Goal: Complete application form

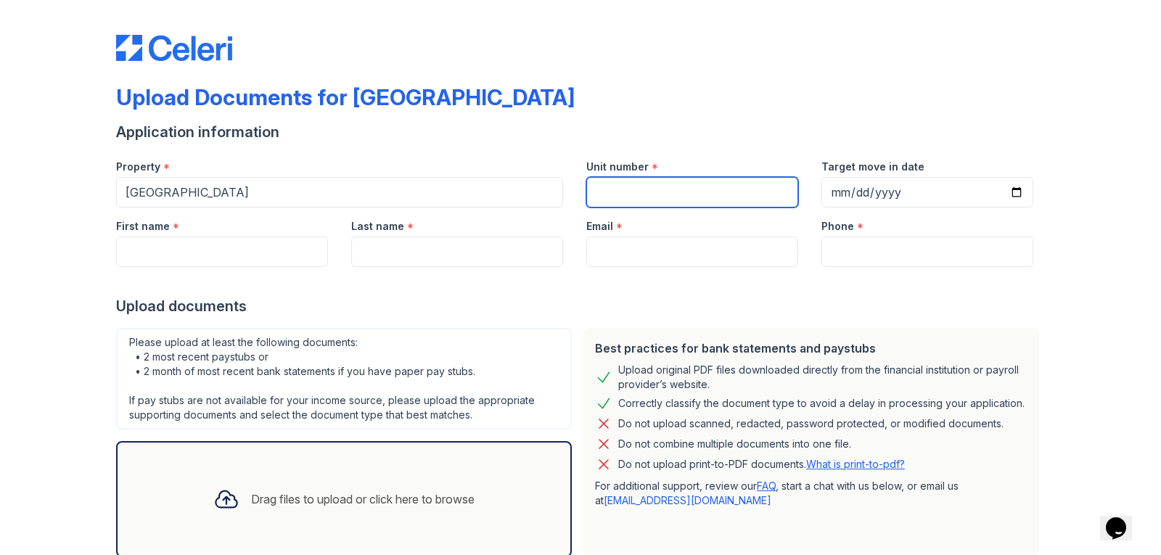
click at [617, 181] on input "Unit number" at bounding box center [692, 192] width 212 height 30
type input "1063"
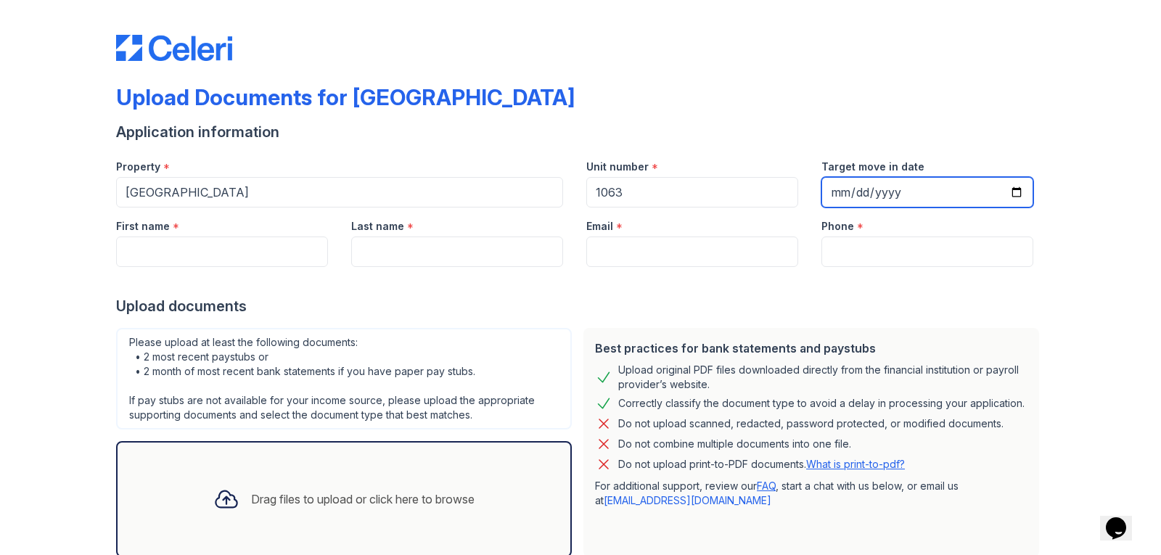
click at [867, 193] on input "Target move in date" at bounding box center [927, 192] width 212 height 30
type input "0202-08-28"
type input "[DATE]"
click at [742, 271] on div at bounding box center [580, 281] width 928 height 29
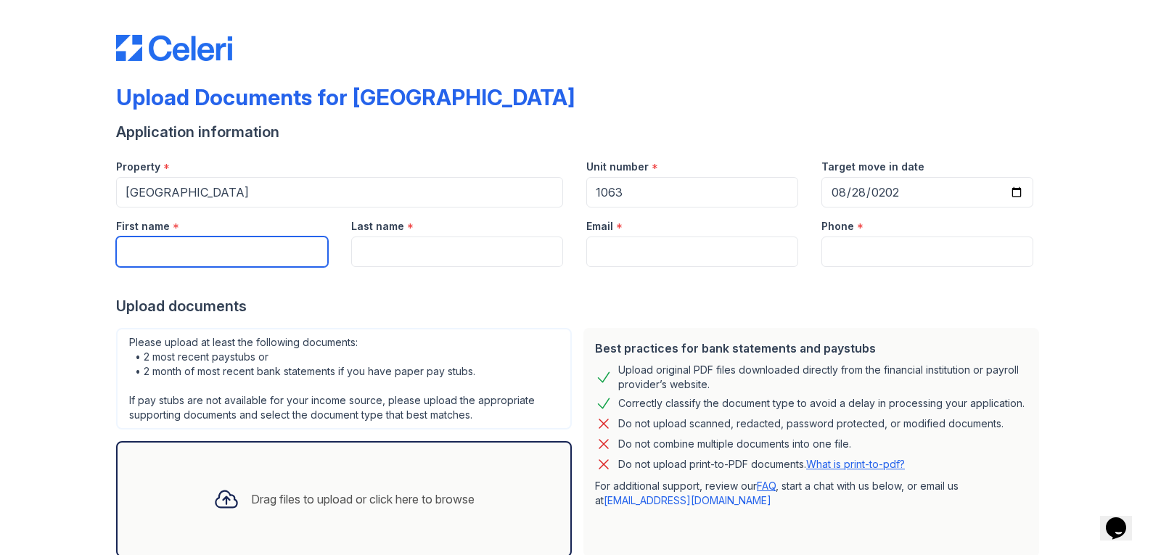
click at [131, 239] on input "First name" at bounding box center [222, 251] width 212 height 30
type input "[PERSON_NAME]"
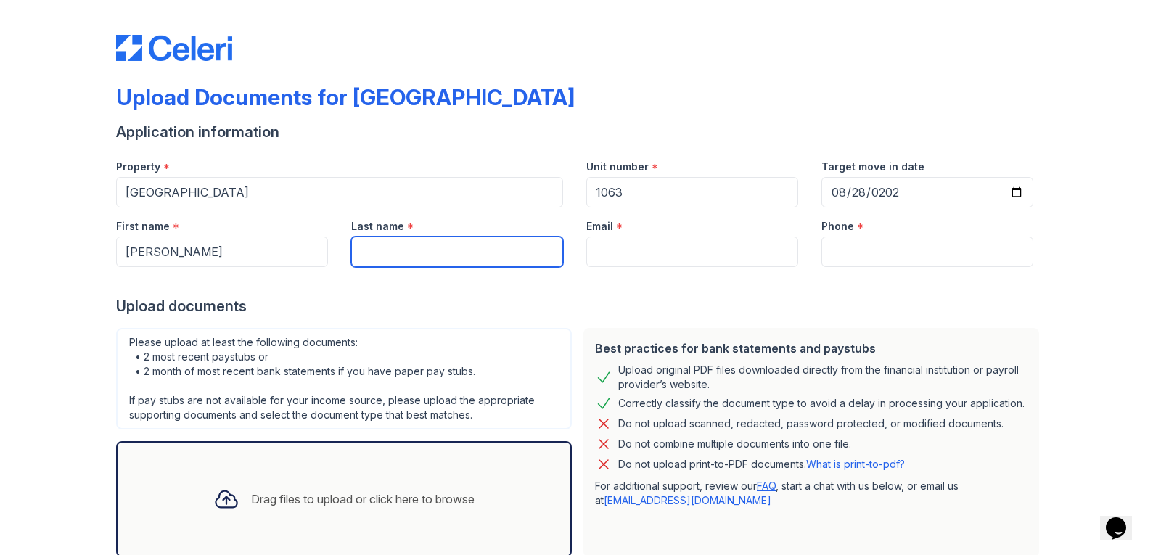
click at [371, 249] on input "Last name" at bounding box center [457, 251] width 212 height 30
type input "[PERSON_NAME]"
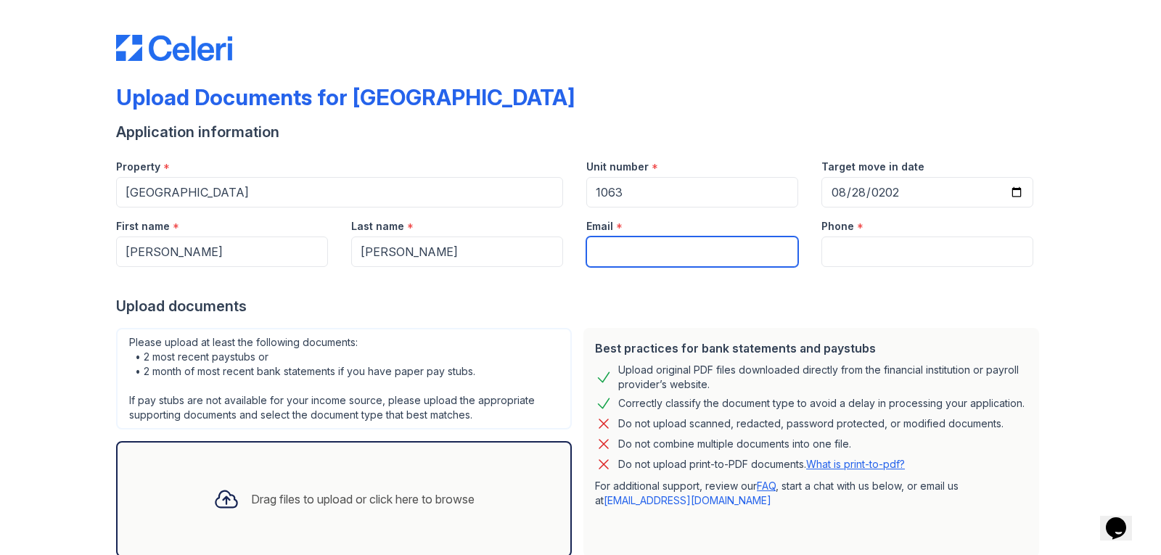
click at [630, 260] on input "Email" at bounding box center [692, 251] width 212 height 30
type input "[EMAIL_ADDRESS][DOMAIN_NAME]"
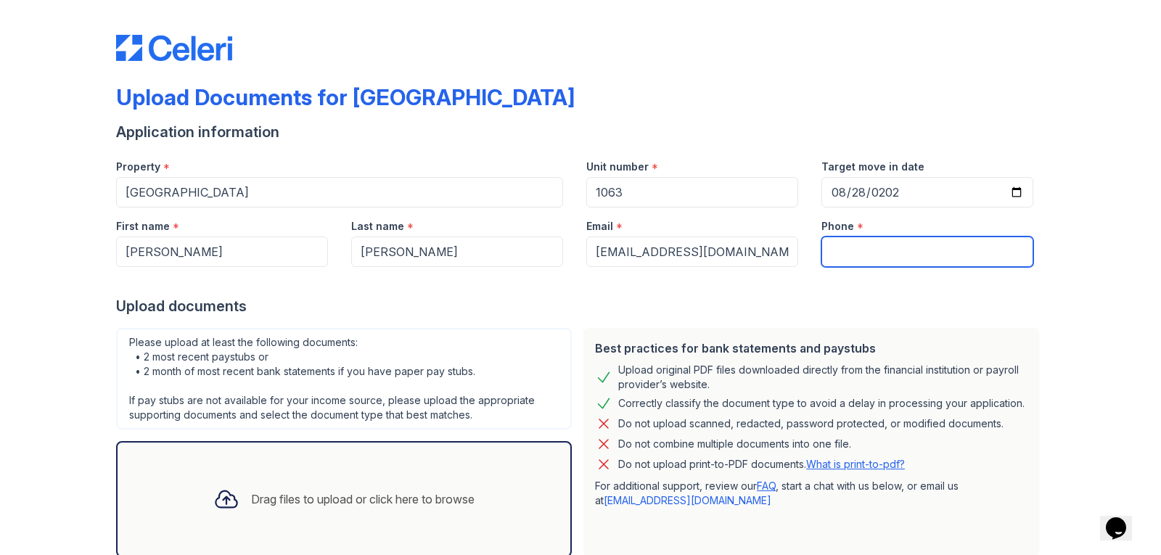
click at [881, 245] on input "Phone" at bounding box center [927, 251] width 212 height 30
type input "[PHONE_NUMBER]"
click at [786, 293] on div at bounding box center [580, 281] width 928 height 29
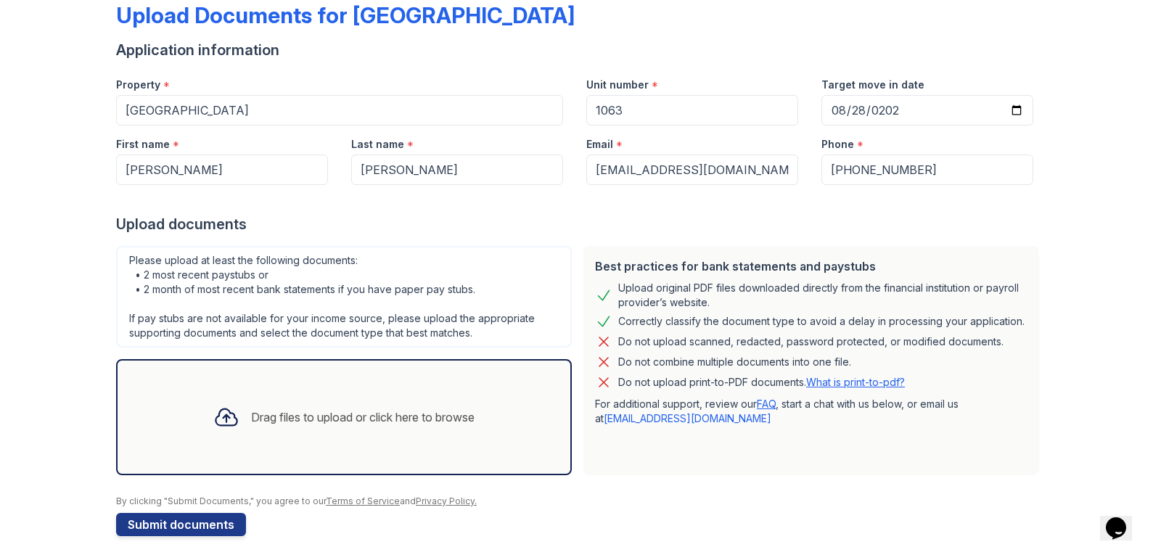
scroll to position [92, 0]
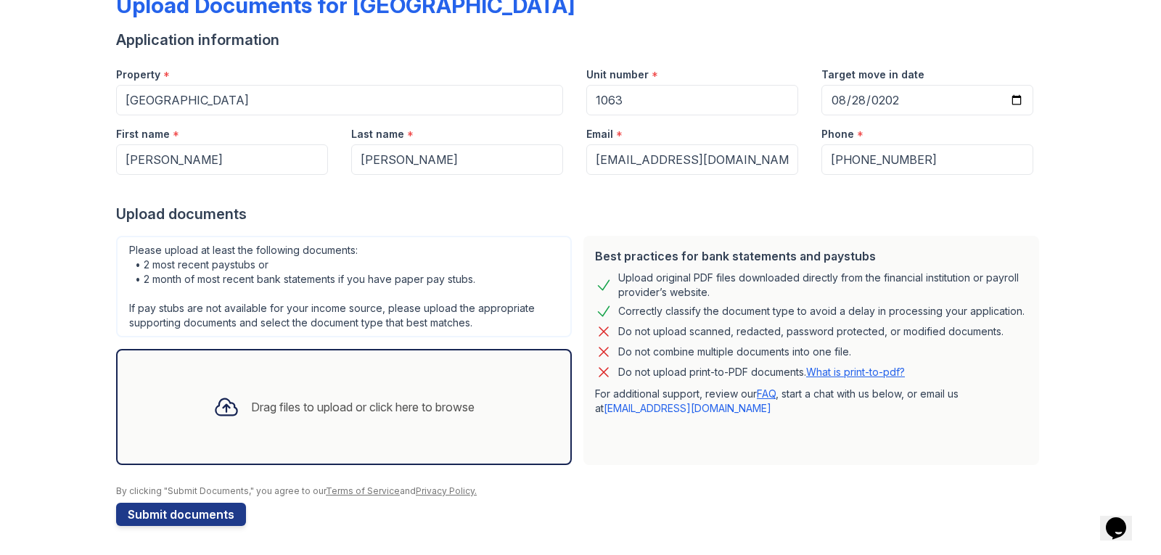
click at [254, 405] on div "Drag files to upload or click here to browse" at bounding box center [362, 406] width 223 height 17
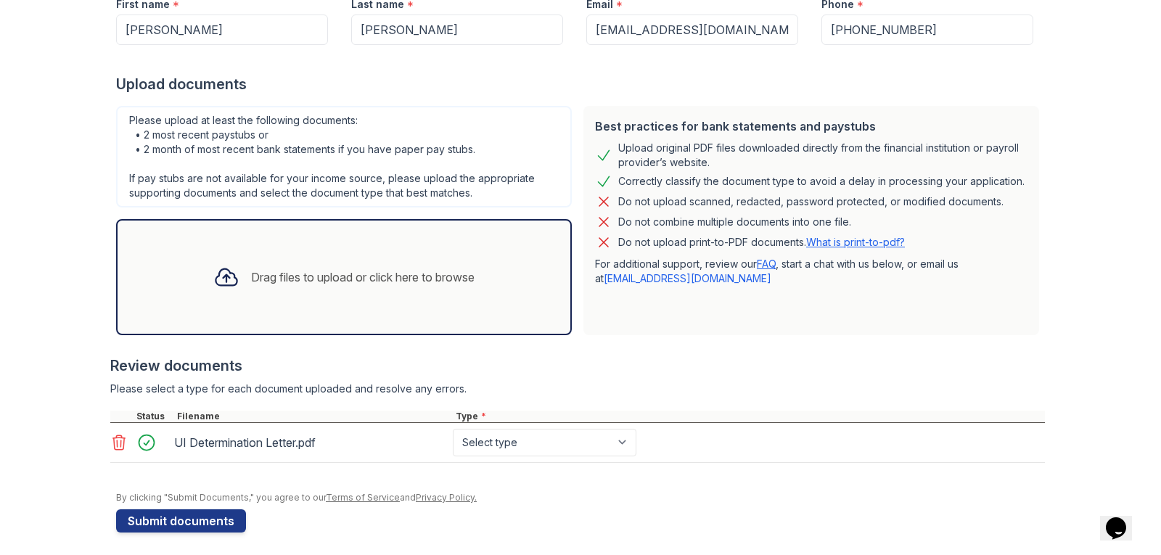
scroll to position [228, 0]
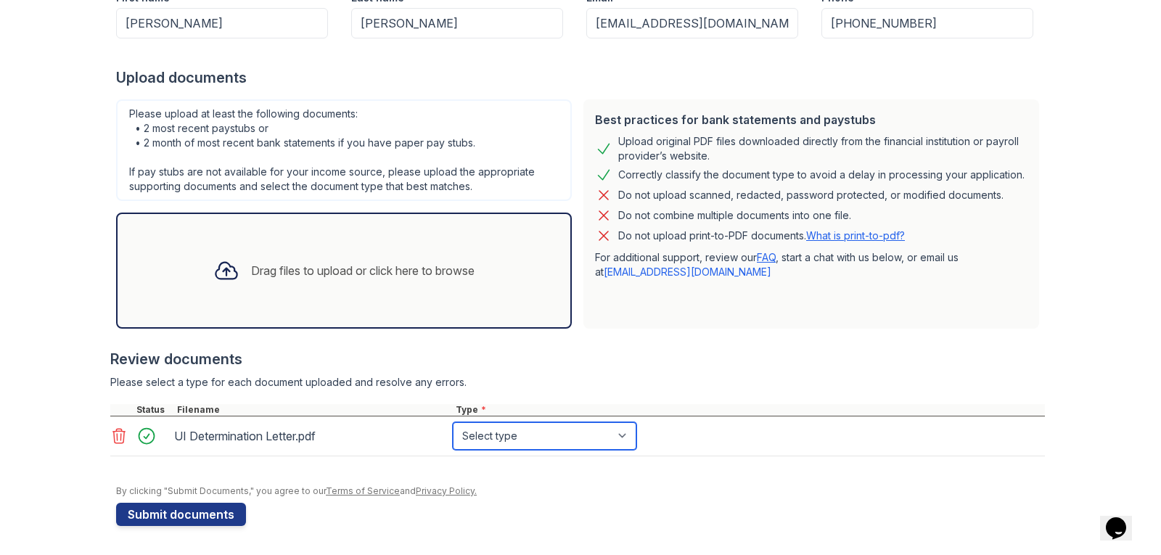
click at [490, 435] on select "Select type Paystub Bank Statement Offer Letter Tax Documents Benefit Award Let…" at bounding box center [545, 436] width 184 height 28
click at [453, 422] on select "Select type Paystub Bank Statement Offer Letter Tax Documents Benefit Award Let…" at bounding box center [545, 436] width 184 height 28
click at [625, 440] on select "Select type Paystub Bank Statement Offer Letter Tax Documents Benefit Award Let…" at bounding box center [545, 436] width 184 height 28
select select "other"
click at [453, 422] on select "Select type Paystub Bank Statement Offer Letter Tax Documents Benefit Award Let…" at bounding box center [545, 436] width 184 height 28
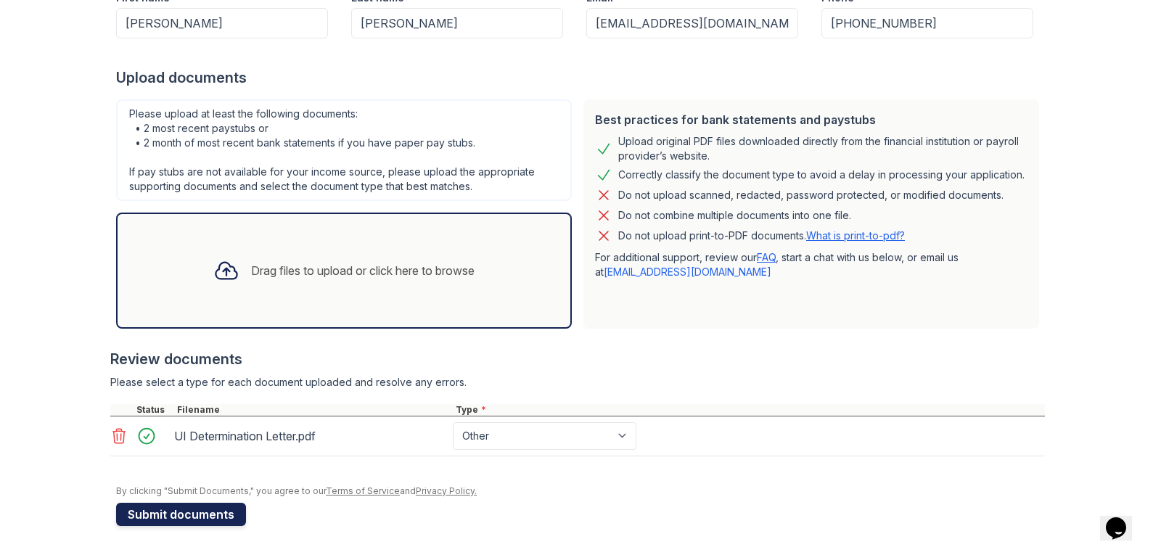
click at [162, 521] on button "Submit documents" at bounding box center [181, 514] width 130 height 23
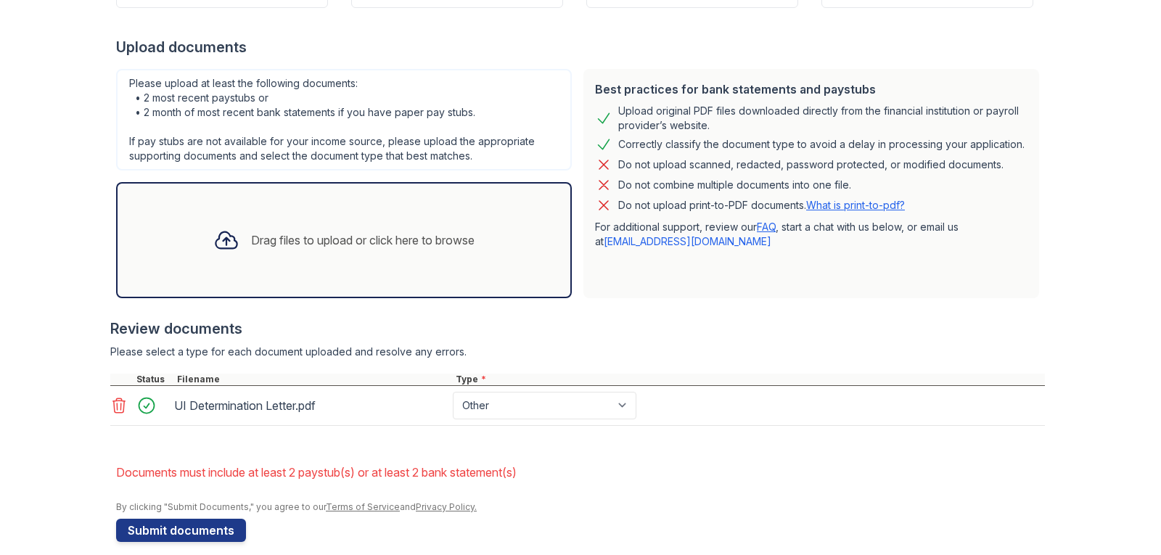
scroll to position [316, 0]
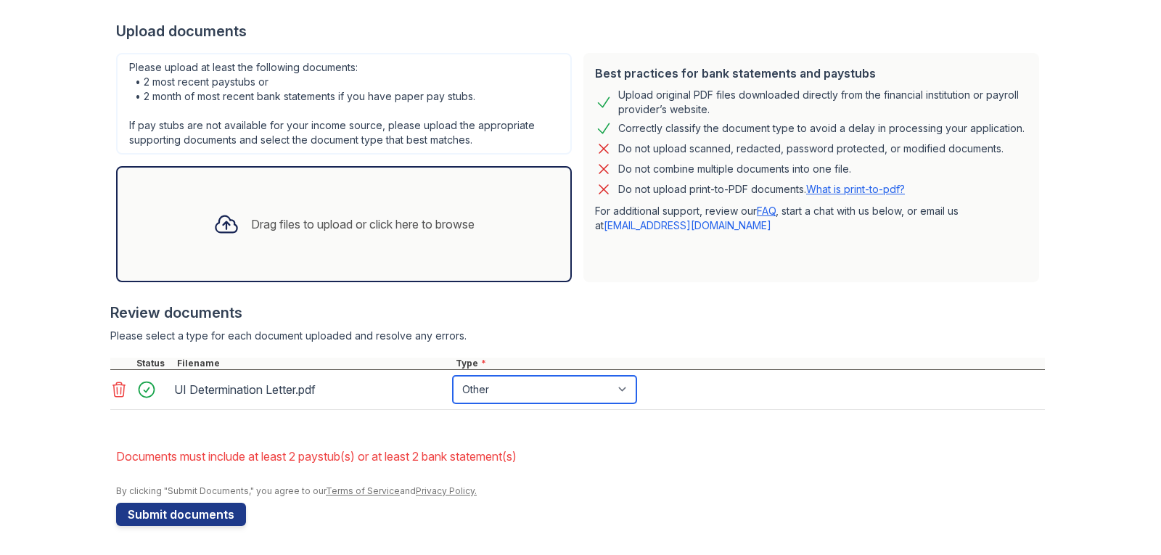
click at [625, 389] on select "Paystub Bank Statement Offer Letter Tax Documents Benefit Award Letter Investme…" at bounding box center [545, 390] width 184 height 28
select select "bank_statement"
click at [453, 376] on select "Paystub Bank Statement Offer Letter Tax Documents Benefit Award Letter Investme…" at bounding box center [545, 390] width 184 height 28
click at [556, 450] on li "Documents must include at least 2 paystub(s) or at least 2 bank statement(s)" at bounding box center [580, 456] width 928 height 29
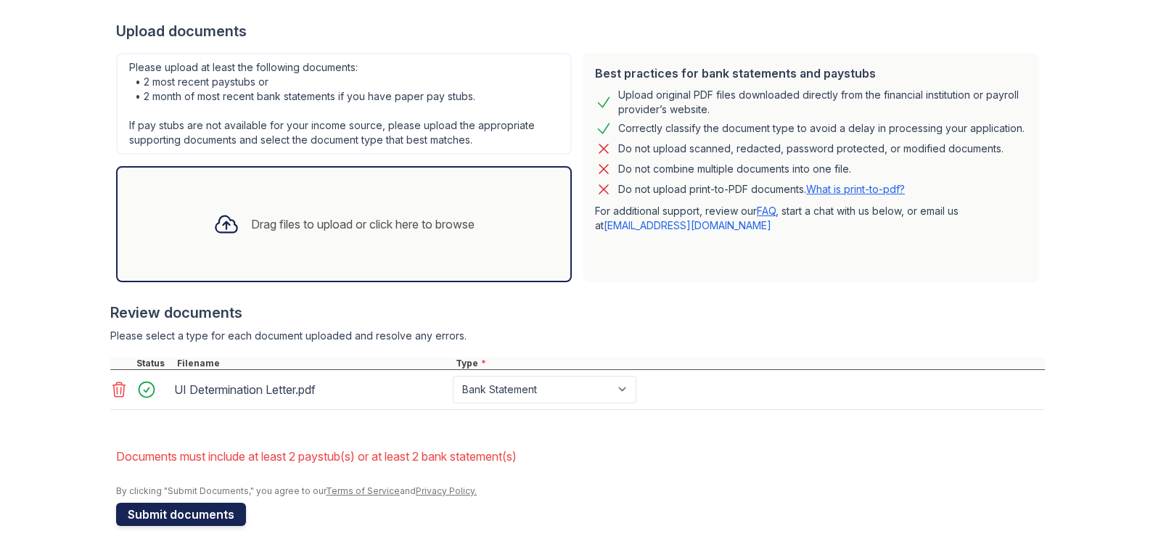
click at [184, 513] on button "Submit documents" at bounding box center [181, 514] width 130 height 23
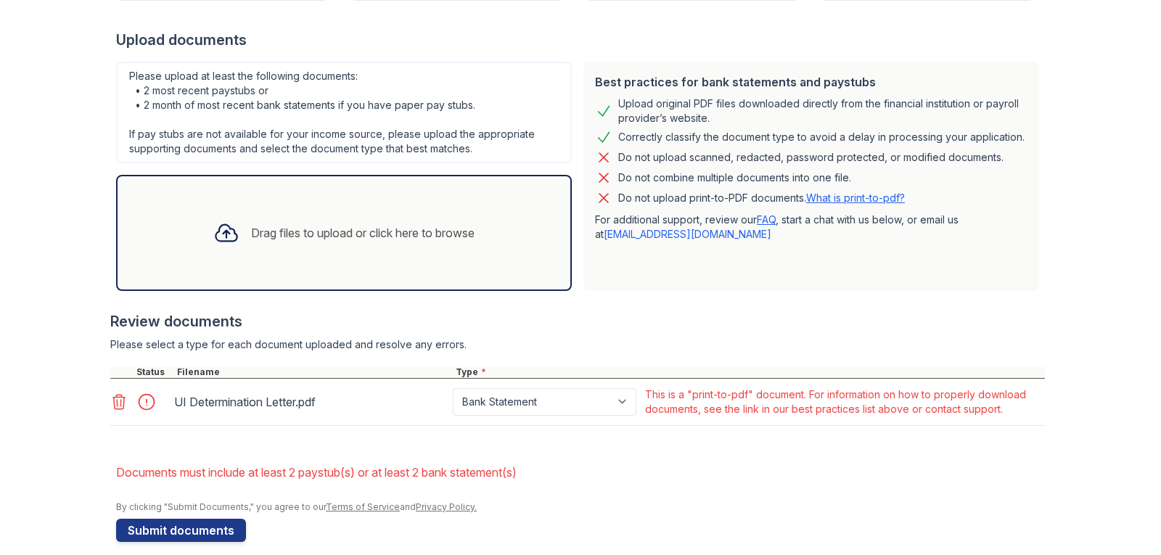
scroll to position [323, 0]
